Goal: Information Seeking & Learning: Learn about a topic

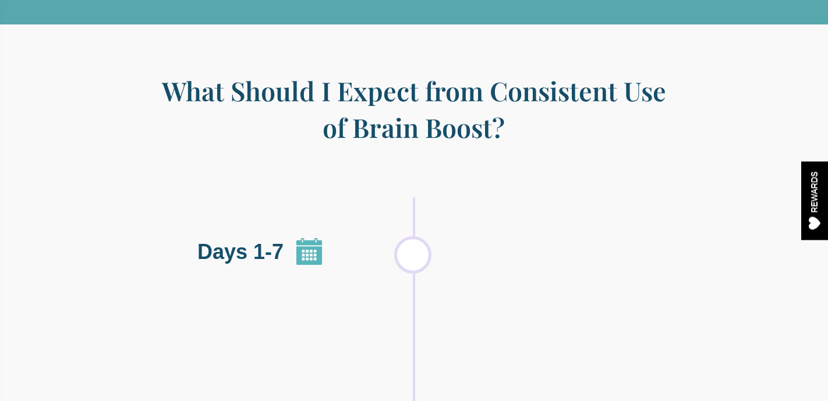
scroll to position [1240, 0]
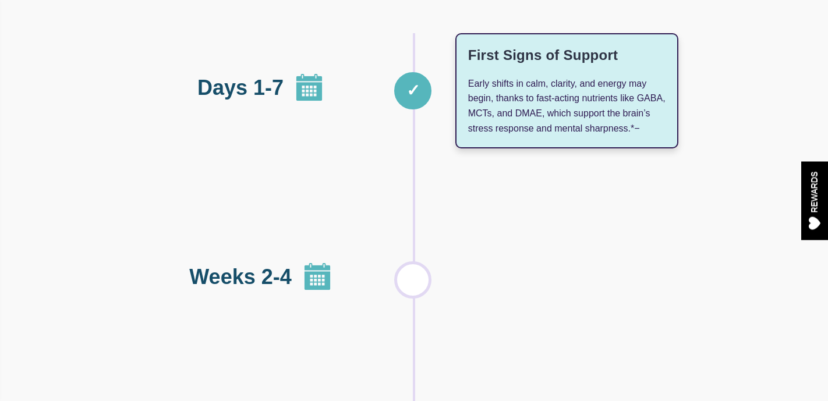
click at [484, 65] on h3 "First Signs of Support" at bounding box center [566, 55] width 197 height 19
copy h3 "First Signs of Support"
drag, startPoint x: 630, startPoint y: 145, endPoint x: 464, endPoint y: 99, distance: 172.2
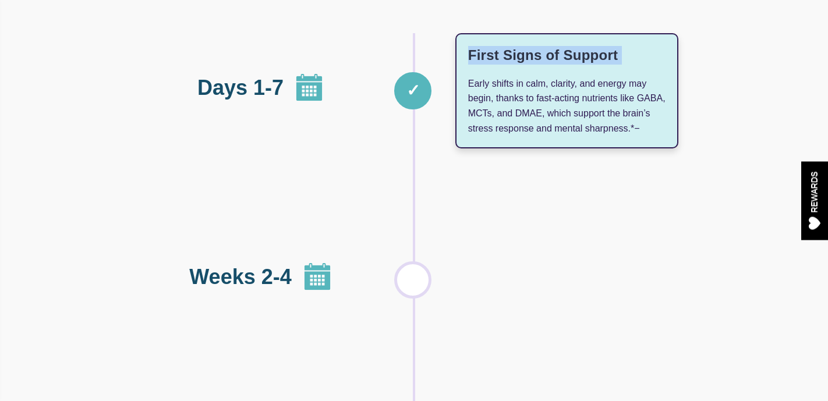
click at [464, 99] on div "First Signs of Support Early shifts in calm, clarity, and energy may begin, tha…" at bounding box center [566, 90] width 223 height 115
copy div "Early shifts in calm, clarity, and energy may begin, thanks to fast-acting nutr…"
click at [578, 245] on h3 "Foundational Nutrient Repletion" at bounding box center [566, 226] width 197 height 37
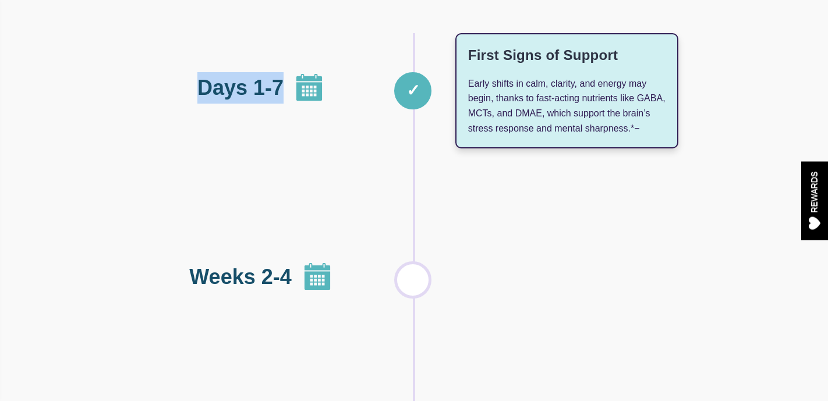
drag, startPoint x: 279, startPoint y: 103, endPoint x: 152, endPoint y: 106, distance: 127.0
click at [152, 104] on div "Days 1-7" at bounding box center [260, 87] width 221 height 31
copy span "Days 1-7"
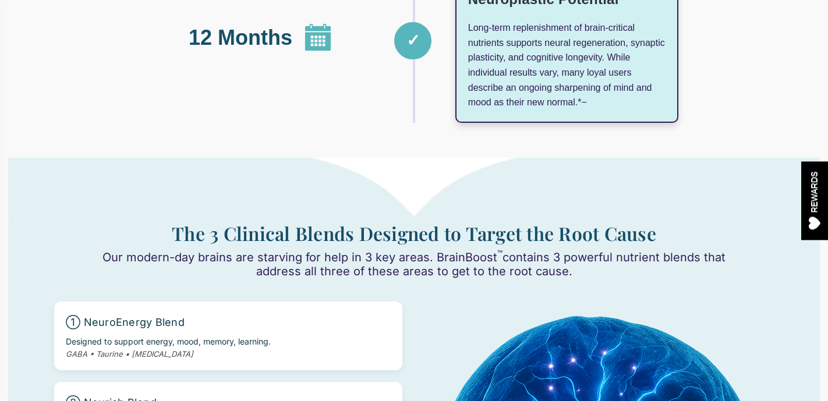
scroll to position [2184, 0]
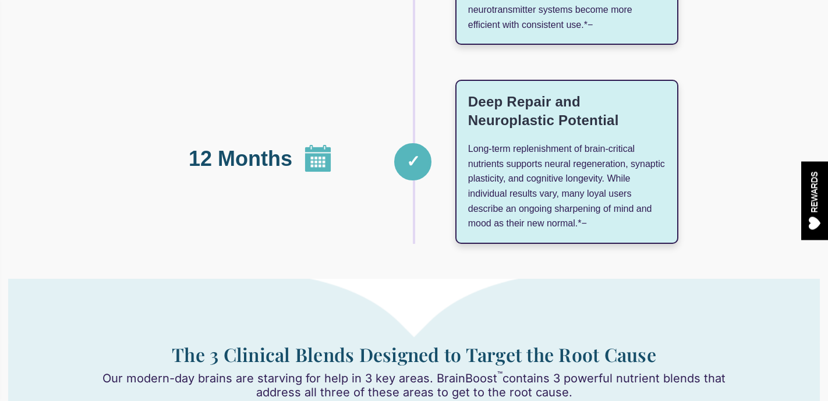
click at [406, 181] on div "✓" at bounding box center [412, 161] width 37 height 37
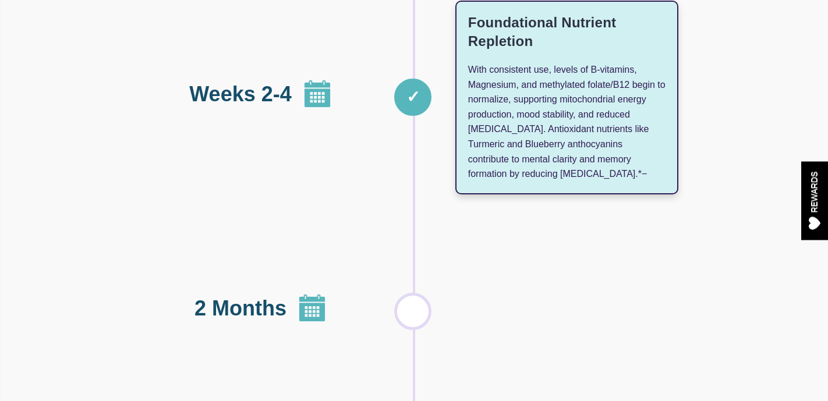
scroll to position [1399, 0]
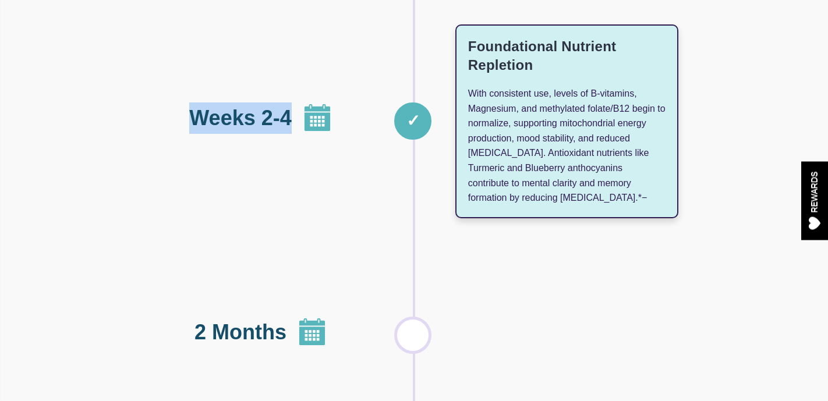
drag, startPoint x: 287, startPoint y: 132, endPoint x: 185, endPoint y: 133, distance: 101.3
click at [185, 133] on div "Weeks 2-4" at bounding box center [260, 117] width 221 height 31
copy span "Weeks 2-4"
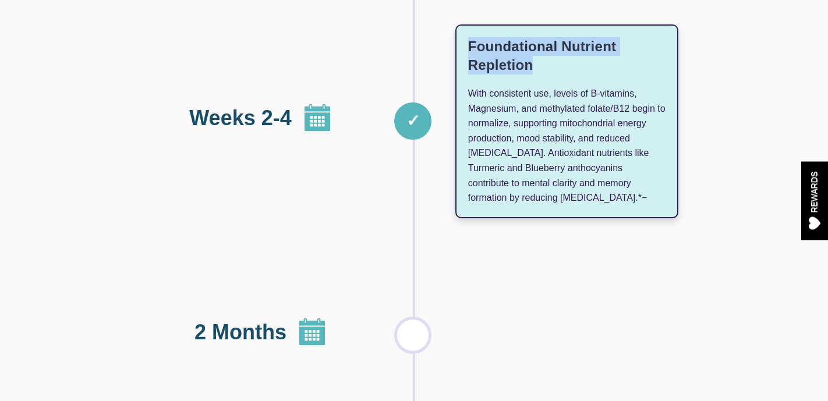
drag, startPoint x: 525, startPoint y: 85, endPoint x: 468, endPoint y: 62, distance: 61.4
click at [468, 62] on h3 "Foundational Nutrient Repletion" at bounding box center [566, 55] width 197 height 37
copy h3 "Foundational Nutrient Repletion"
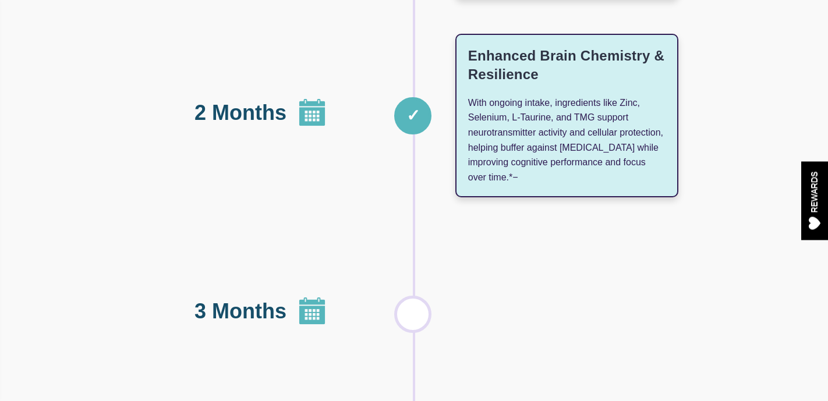
scroll to position [1587, 0]
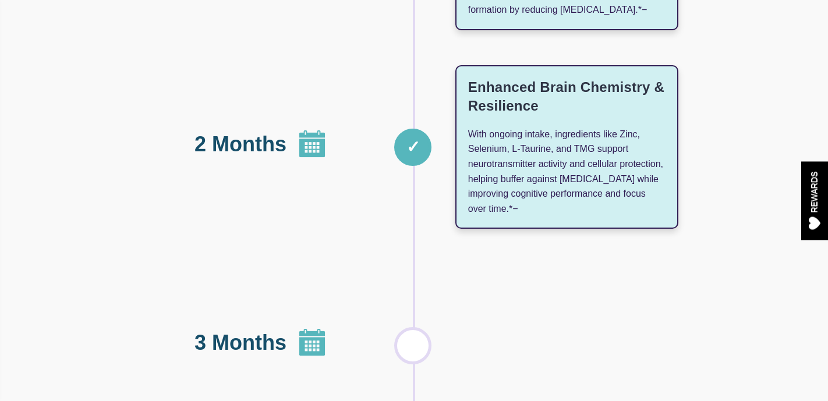
drag, startPoint x: 524, startPoint y: 231, endPoint x: 454, endPoint y: 149, distance: 108.2
click at [454, 149] on div "2 Months ✓ Enhanced Brain Chemistry & Resilience With ongoing intake, ingredien…" at bounding box center [414, 147] width 529 height 164
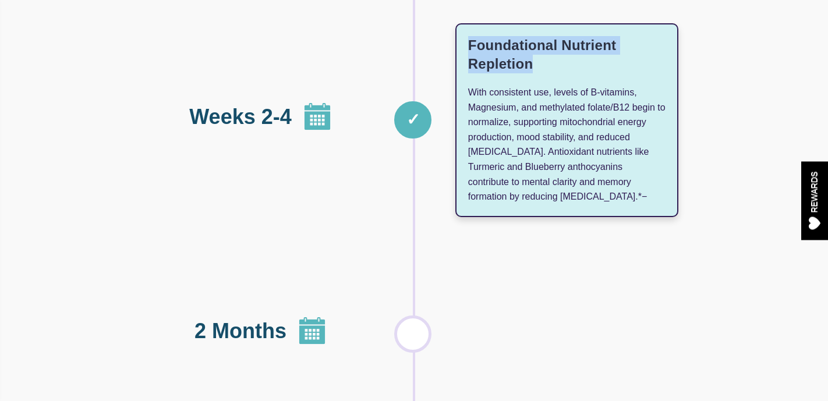
scroll to position [1336, 0]
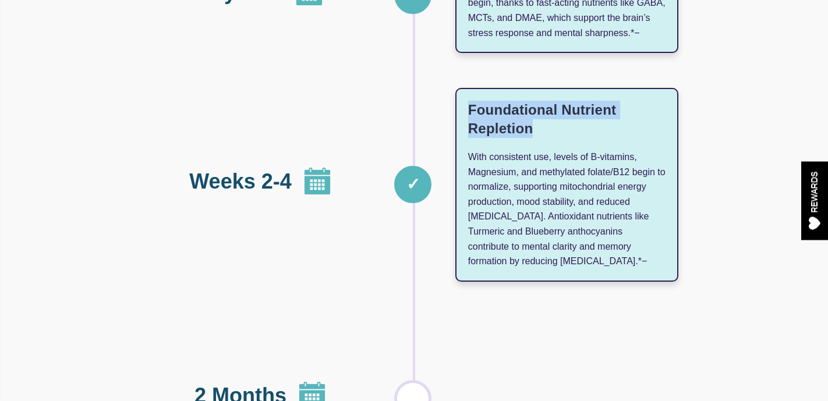
drag, startPoint x: 555, startPoint y: 275, endPoint x: 489, endPoint y: 173, distance: 122.1
click at [489, 173] on div "Foundational Nutrient Repletion With consistent use, levels of B-vitamins, Magn…" at bounding box center [566, 185] width 223 height 194
click at [455, 174] on div "Foundational Nutrient Repletion With consistent use, levels of B-vitamins, Magn…" at bounding box center [566, 185] width 223 height 194
drag, startPoint x: 471, startPoint y: 169, endPoint x: 579, endPoint y: 274, distance: 150.7
click at [549, 282] on div "Foundational Nutrient Repletion With consistent use, levels of B-vitamins, Magn…" at bounding box center [566, 185] width 223 height 194
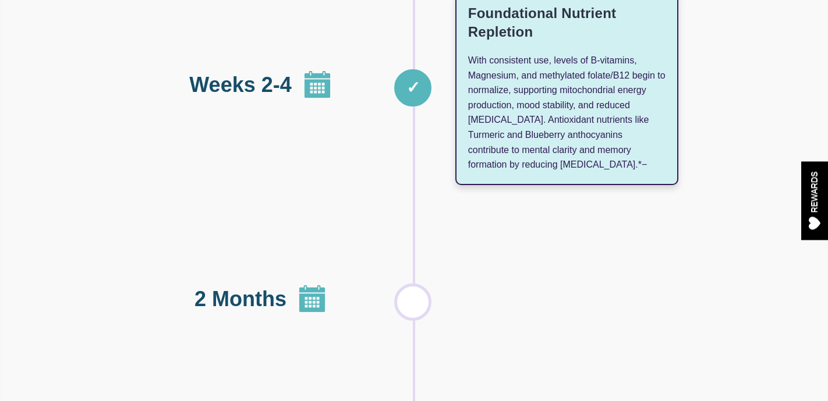
scroll to position [1540, 0]
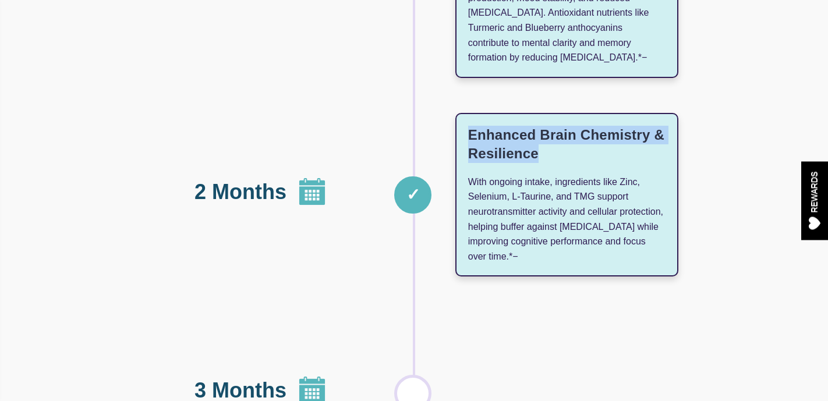
drag, startPoint x: 551, startPoint y: 174, endPoint x: 471, endPoint y: 144, distance: 85.5
click at [471, 144] on h3 "Enhanced Brain Chemistry & Resilience" at bounding box center [566, 144] width 197 height 37
copy h3 "Enhanced Brain Chemistry & Resilience"
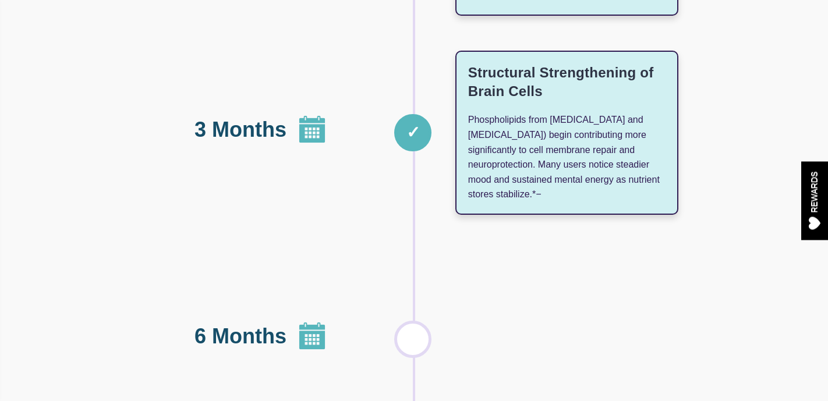
scroll to position [1762, 0]
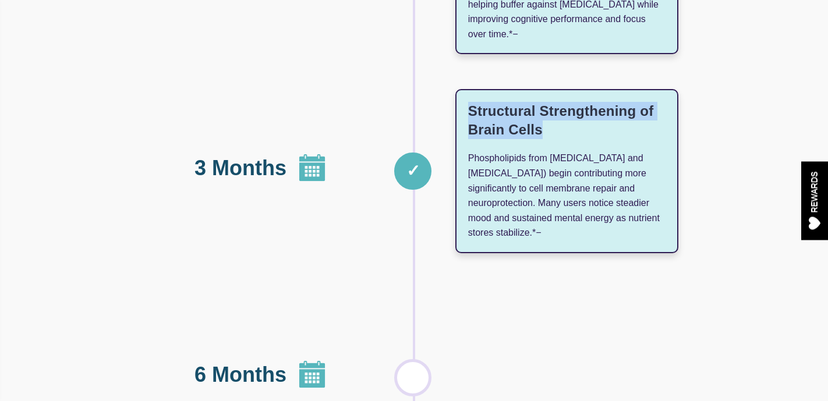
drag, startPoint x: 545, startPoint y: 147, endPoint x: 464, endPoint y: 123, distance: 84.4
click at [464, 123] on div "Structural Strengthening of Brain Cells Phospholipids from [MEDICAL_DATA] and […" at bounding box center [566, 171] width 223 height 164
copy h3 "Structural Strengthening of Brain Cells"
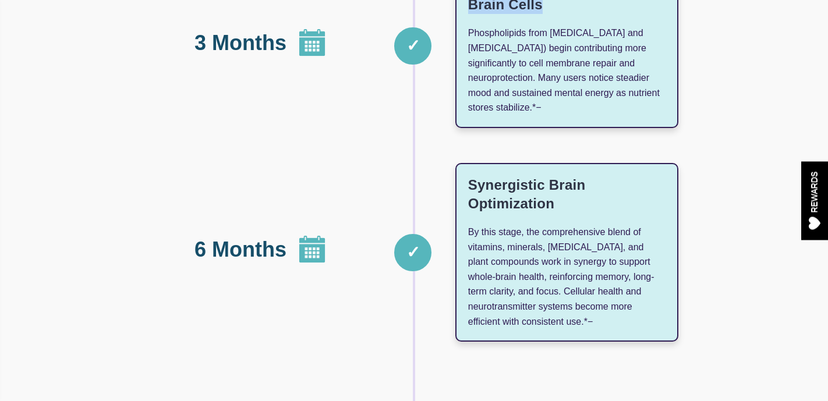
scroll to position [2022, 0]
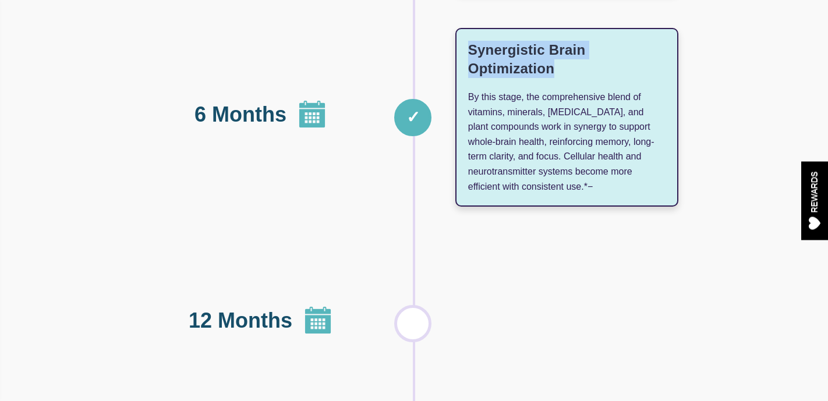
drag, startPoint x: 551, startPoint y: 83, endPoint x: 447, endPoint y: 63, distance: 105.6
click at [447, 63] on div "6 Months ✓ Synergistic Brain Optimization By this stage, the comprehensive blen…" at bounding box center [414, 117] width 529 height 179
copy h3 "Synergistic Brain Optimization"
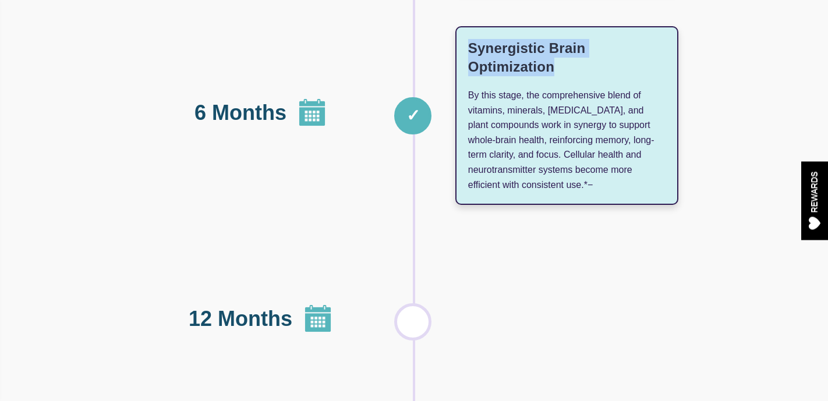
scroll to position [2169, 0]
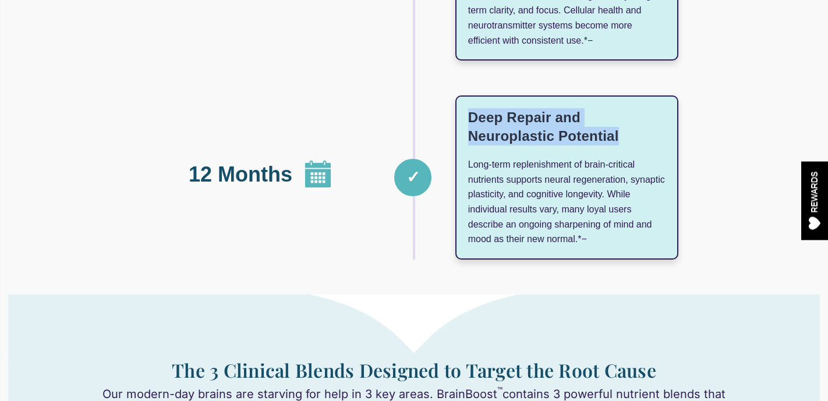
drag, startPoint x: 570, startPoint y: 147, endPoint x: 469, endPoint y: 133, distance: 101.1
click at [469, 133] on h3 "Deep Repair and Neuroplastic Potential" at bounding box center [566, 126] width 197 height 37
copy h3 "Deep Repair and Neuroplastic Potential"
